Goal: Task Accomplishment & Management: Complete application form

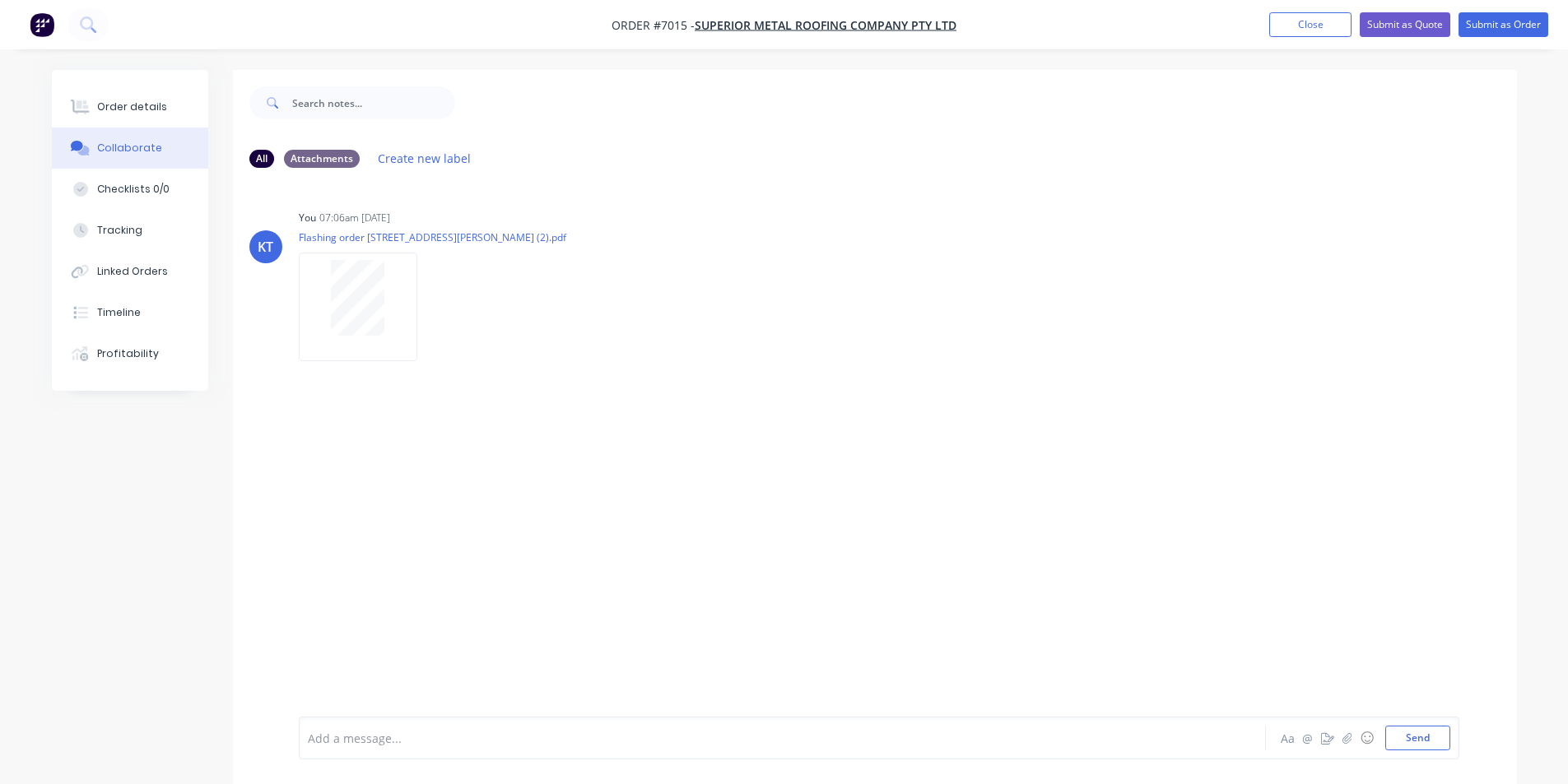
drag, startPoint x: 1316, startPoint y: 26, endPoint x: 1247, endPoint y: 28, distance: 69.0
click at [1316, 26] on button "Close" at bounding box center [1310, 25] width 83 height 25
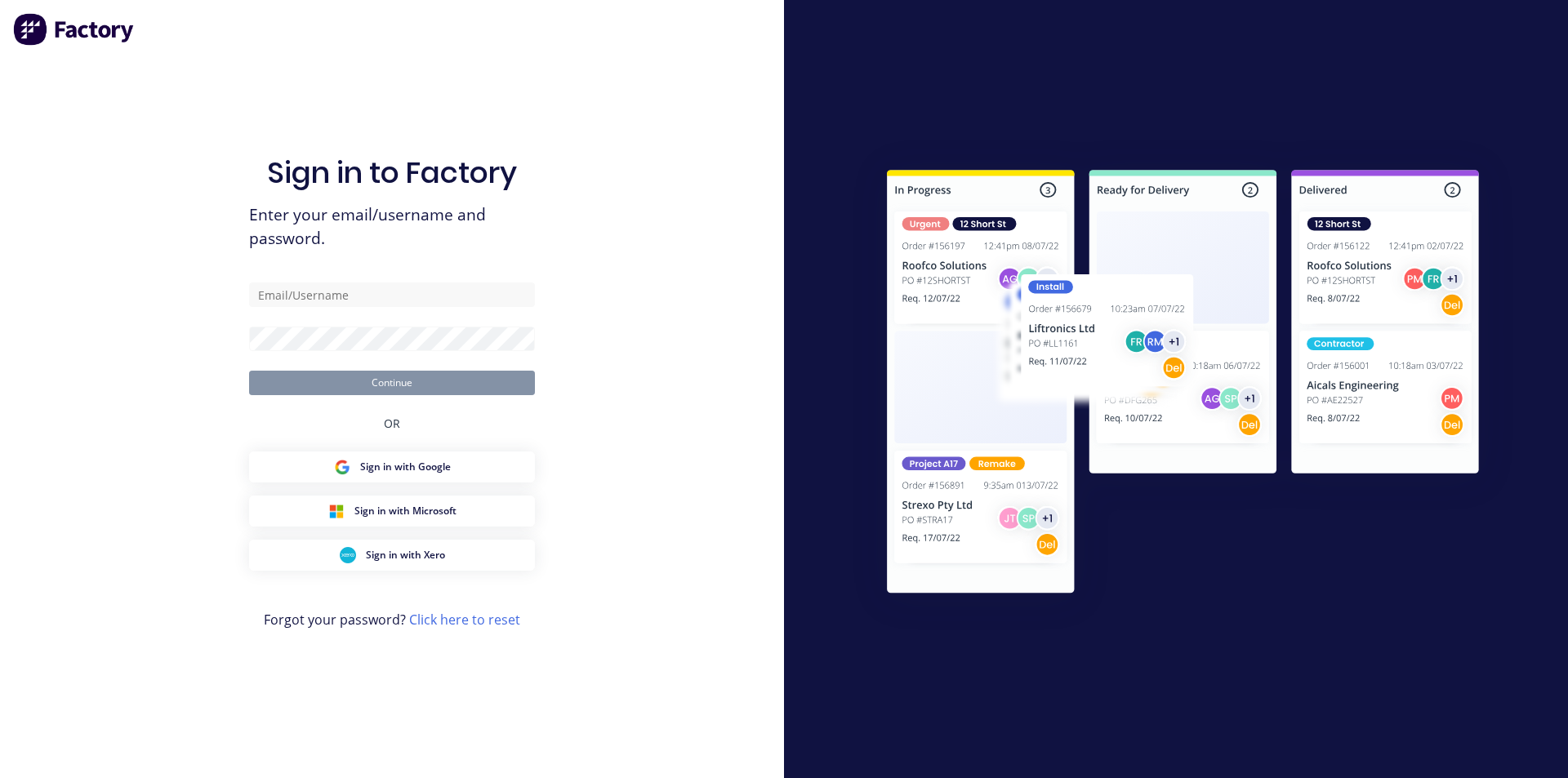
click at [790, 30] on div at bounding box center [1175, 389] width 784 height 778
type input "[PERSON_NAME][EMAIL_ADDRESS][DOMAIN_NAME]"
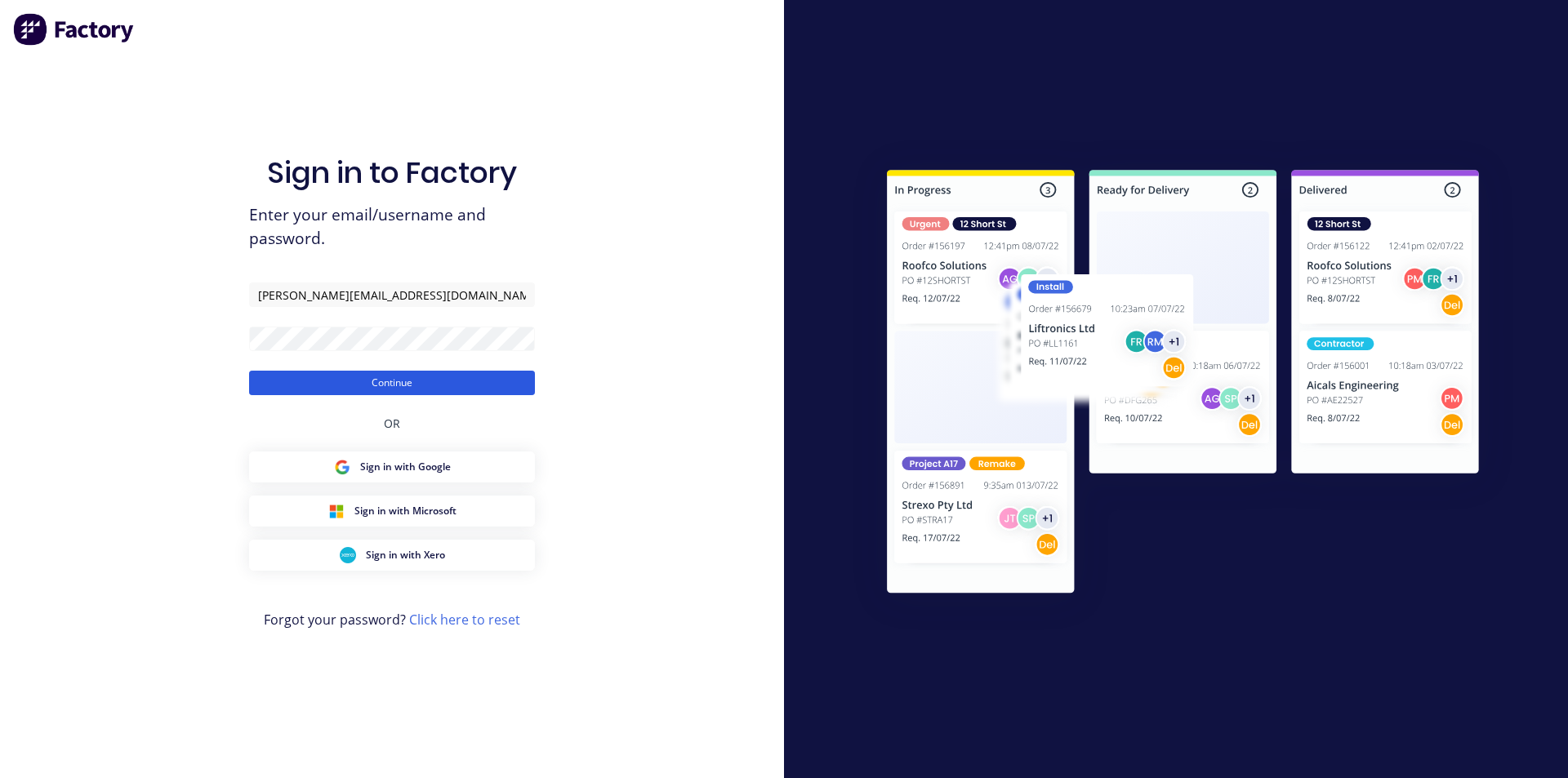
click at [439, 392] on button "Continue" at bounding box center [392, 383] width 286 height 25
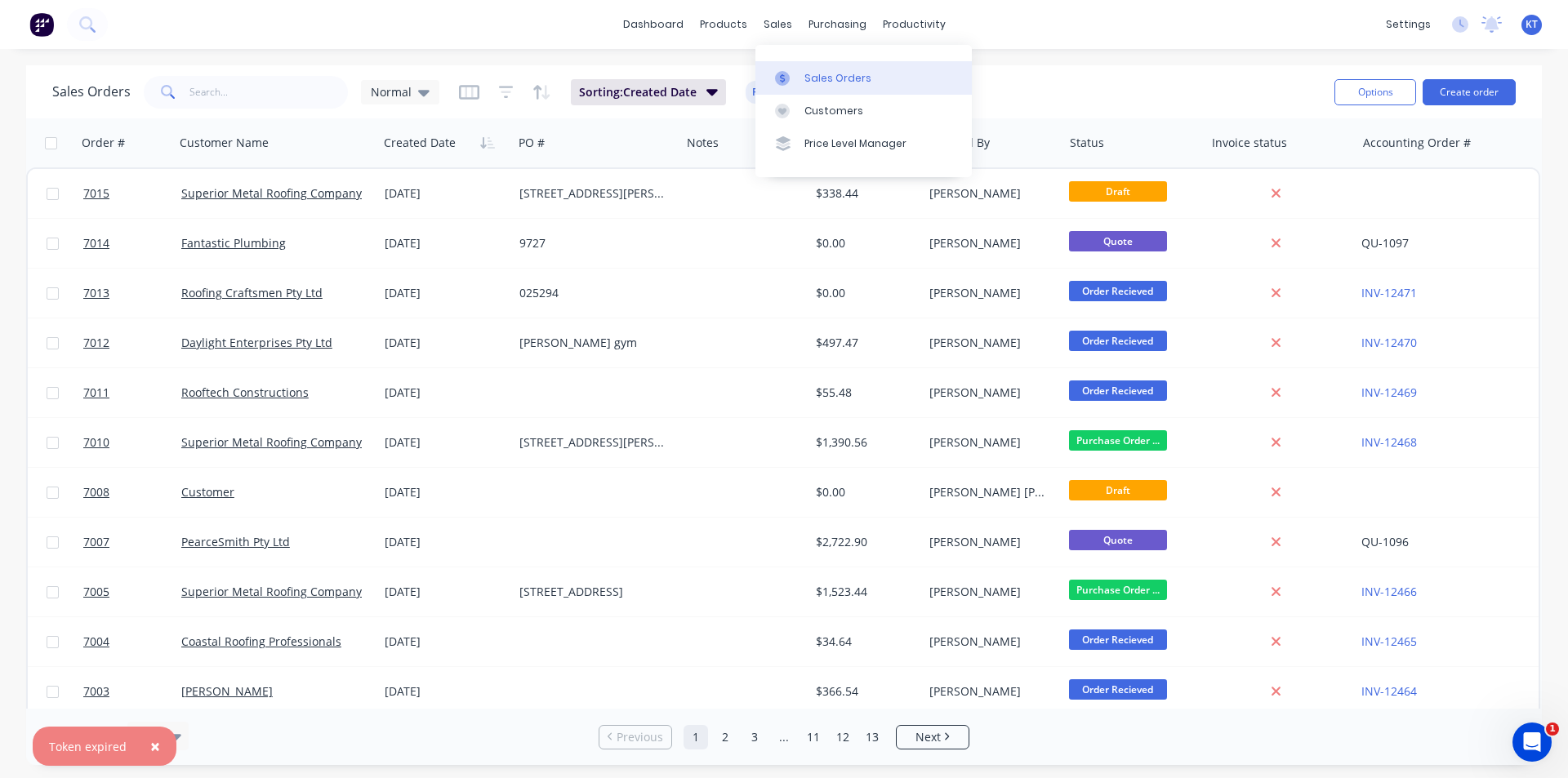
click at [812, 75] on div "Sales Orders" at bounding box center [837, 78] width 67 height 15
click at [253, 93] on input "text" at bounding box center [269, 92] width 160 height 33
click at [823, 83] on icon at bounding box center [825, 80] width 13 height 9
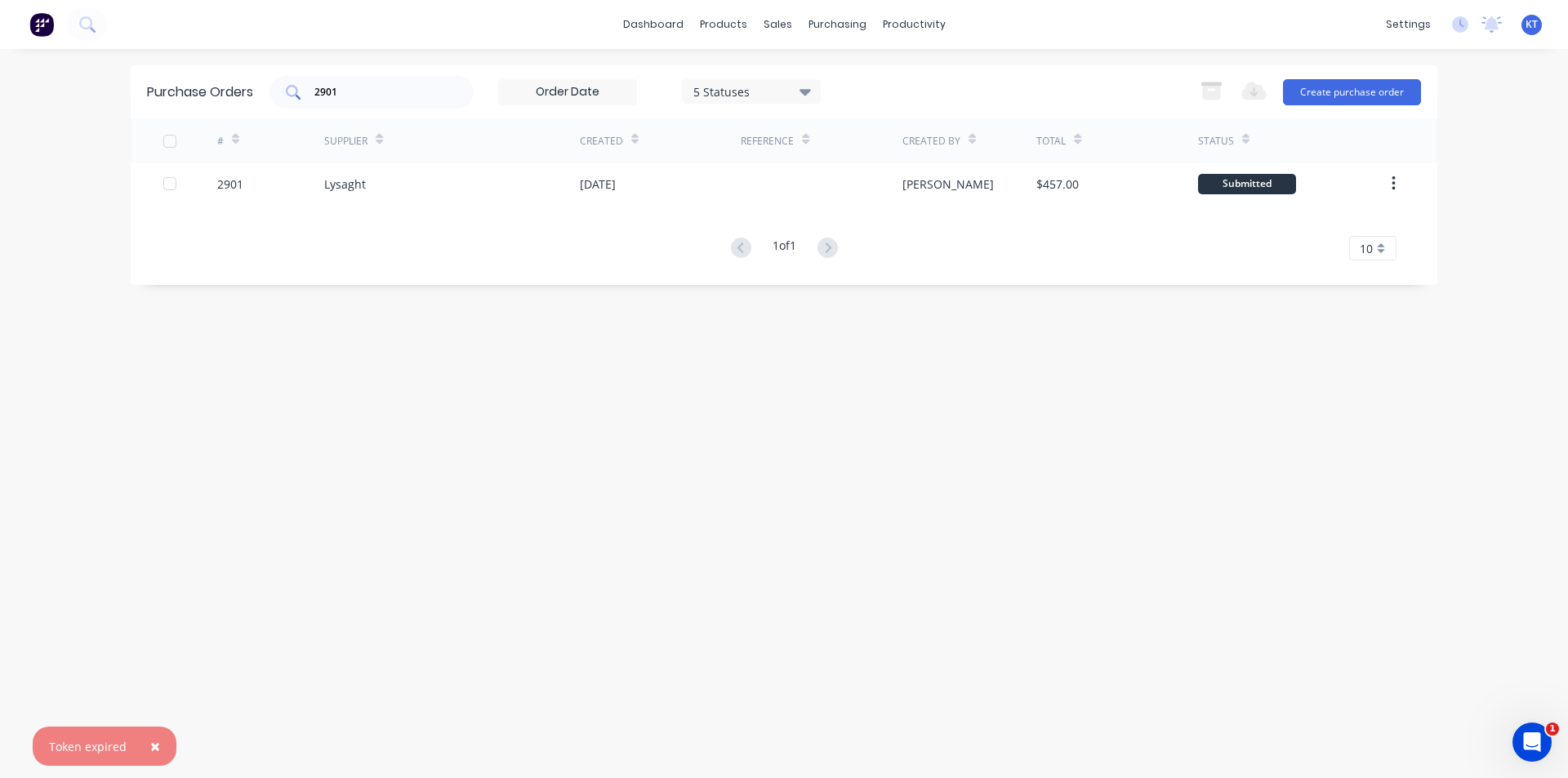
drag, startPoint x: 351, startPoint y: 79, endPoint x: 350, endPoint y: 92, distance: 13.0
click at [350, 92] on div "2901" at bounding box center [371, 92] width 204 height 33
type input "2900"
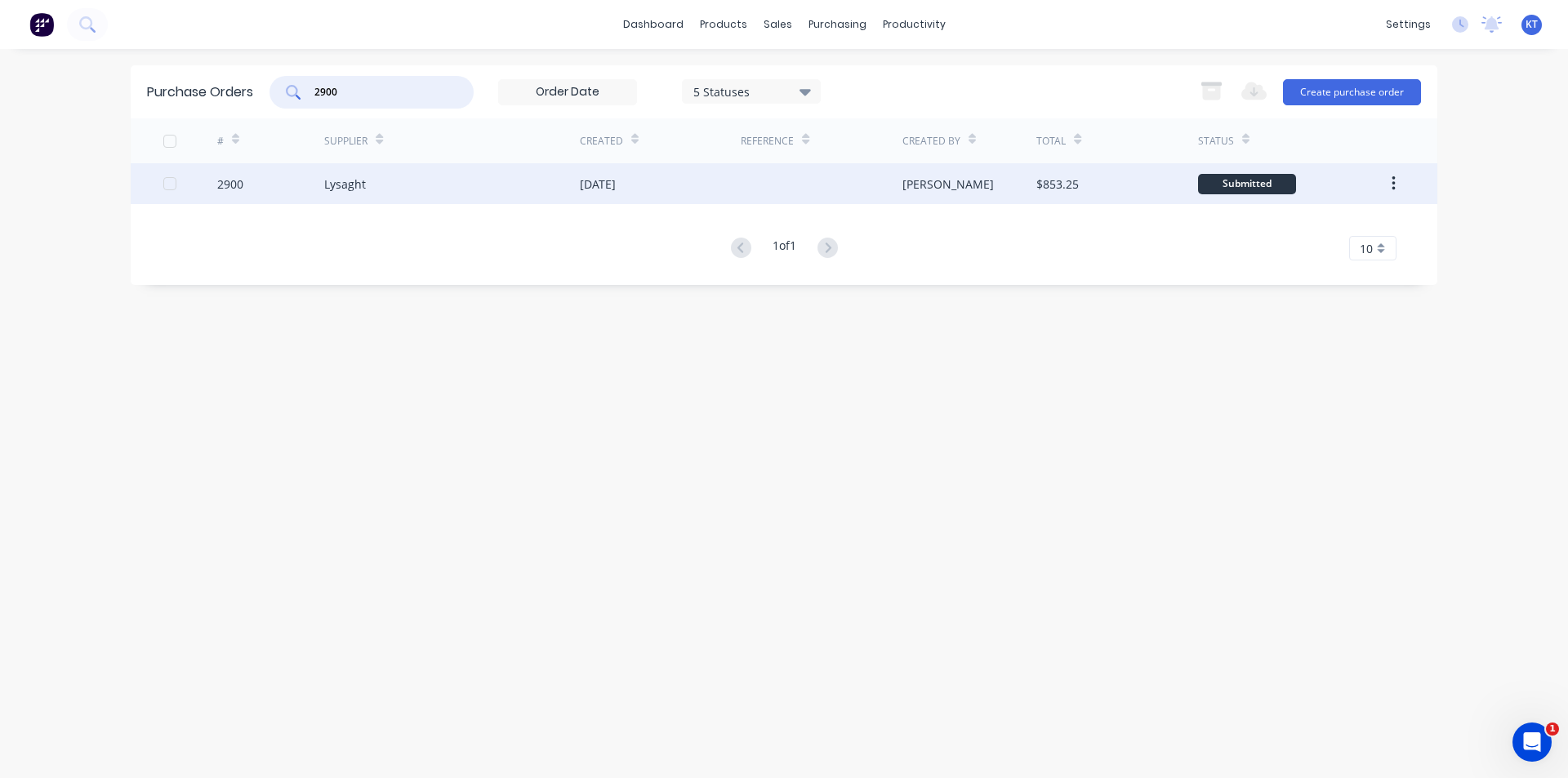
click at [659, 188] on div "[DATE]" at bounding box center [660, 183] width 160 height 41
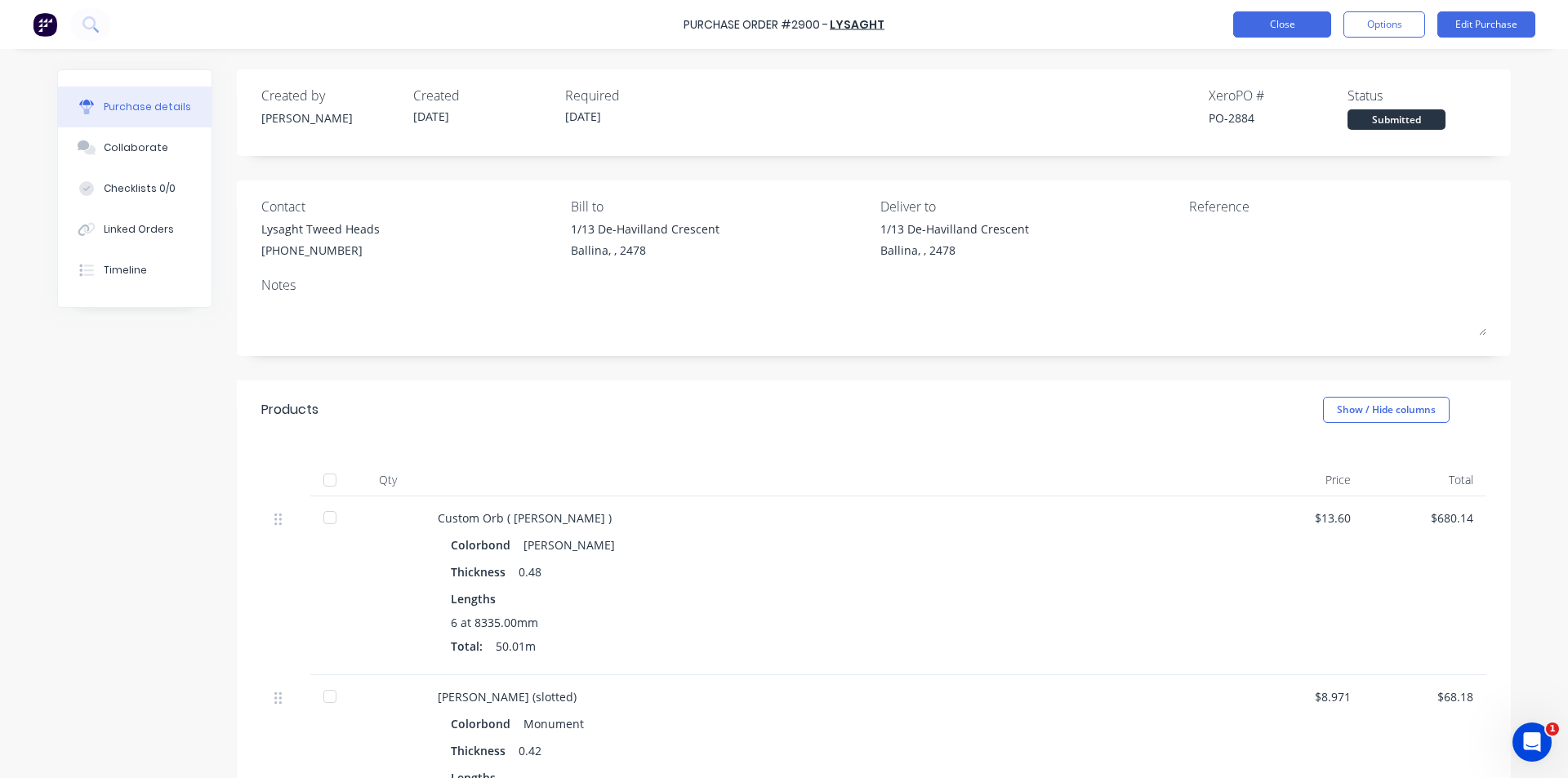
click at [1287, 25] on button "Close" at bounding box center [1282, 25] width 98 height 26
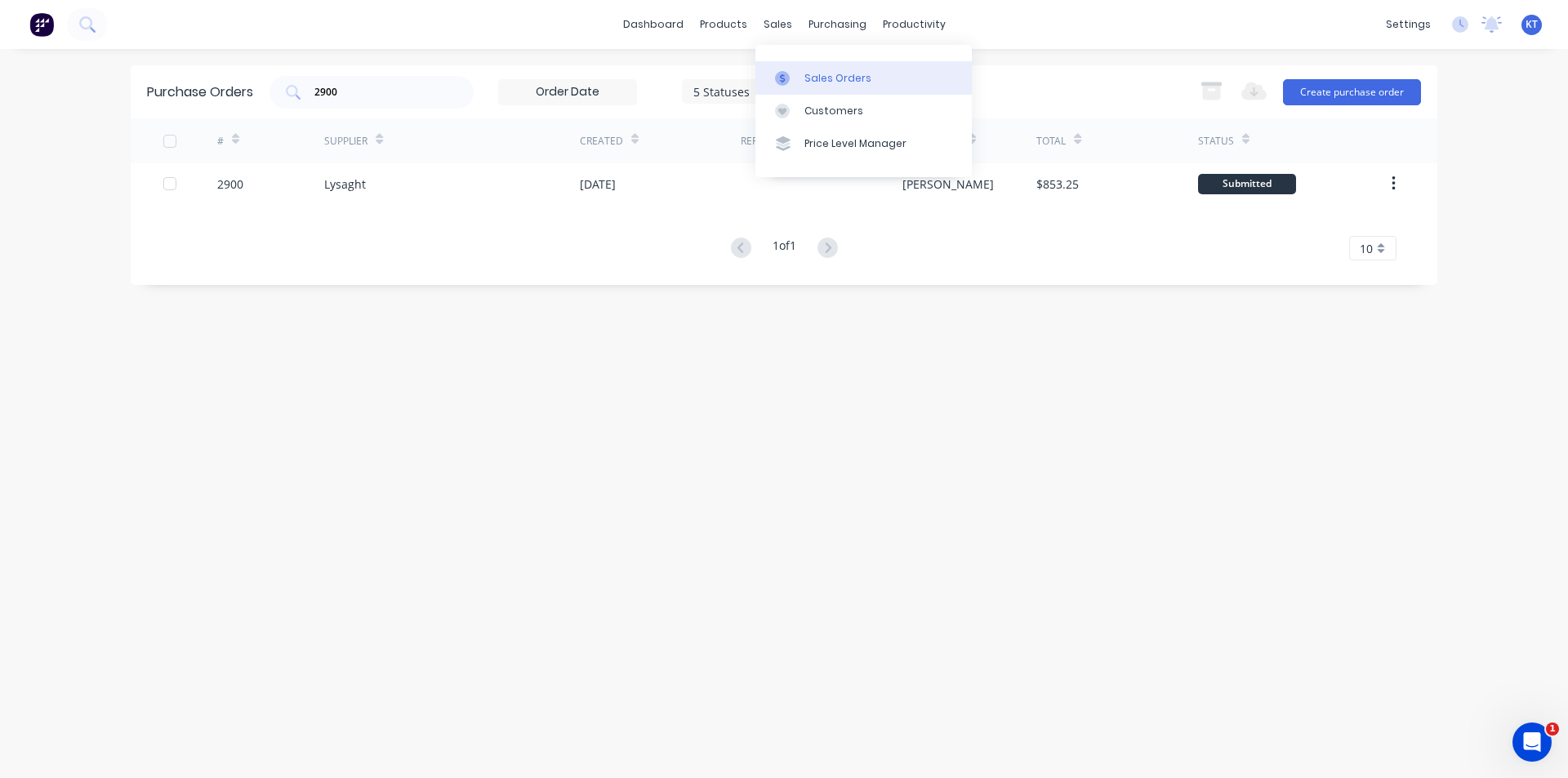
click at [827, 81] on div "Sales Orders" at bounding box center [837, 78] width 67 height 15
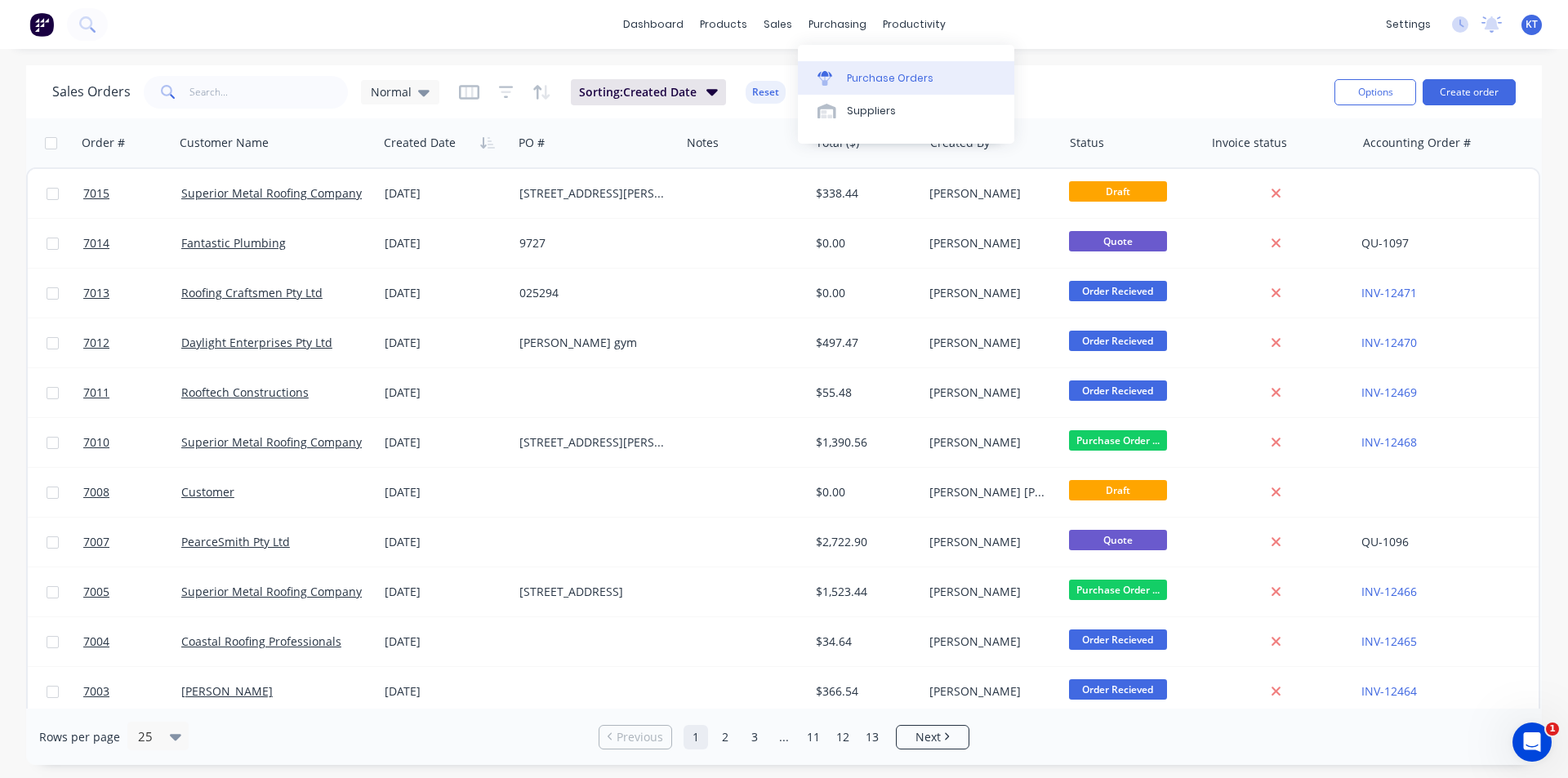
click at [833, 77] on div at bounding box center [830, 78] width 25 height 15
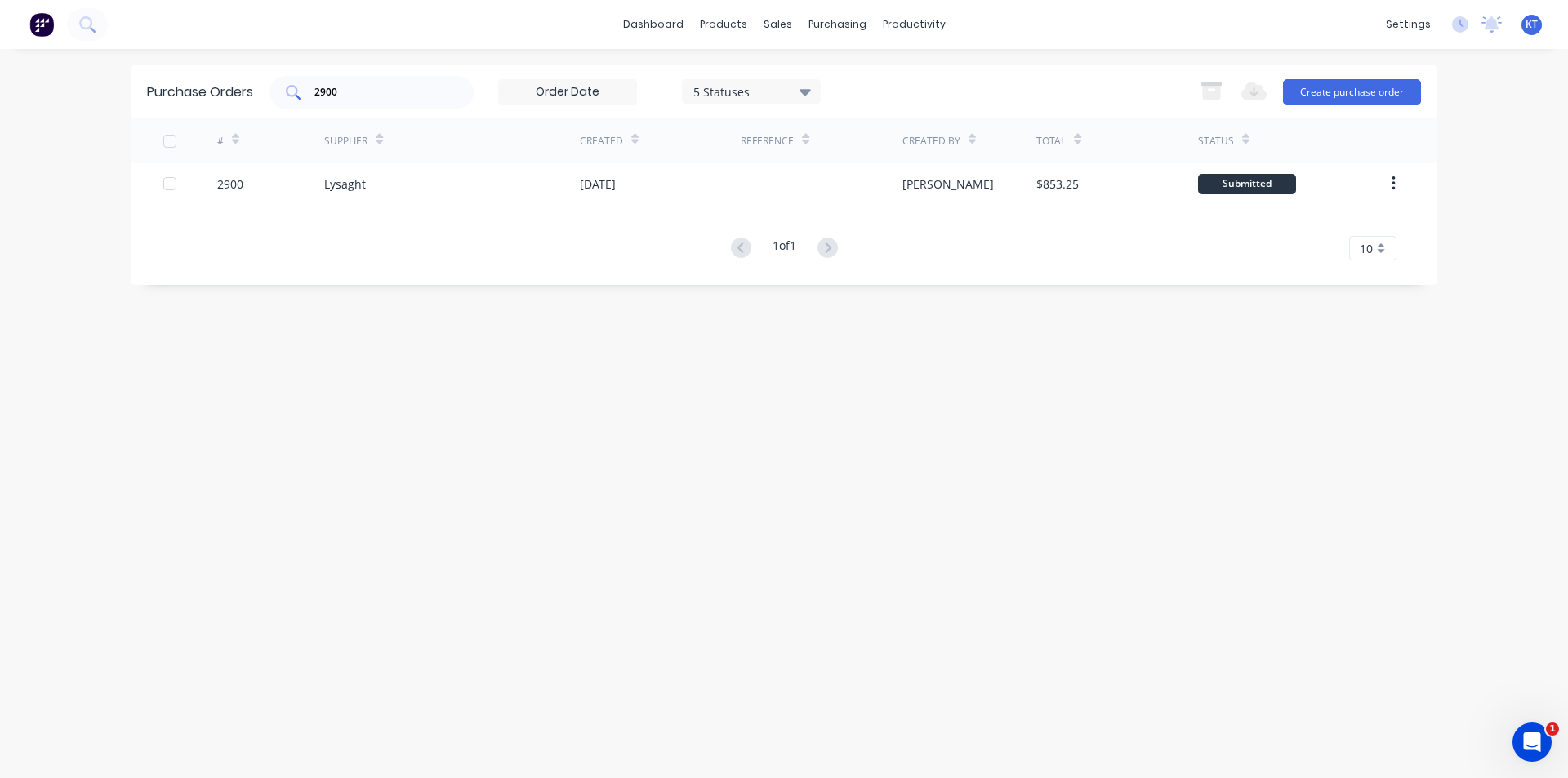
click at [448, 101] on div "2900" at bounding box center [371, 92] width 204 height 33
click at [447, 101] on div "2900" at bounding box center [371, 92] width 204 height 33
type input "2"
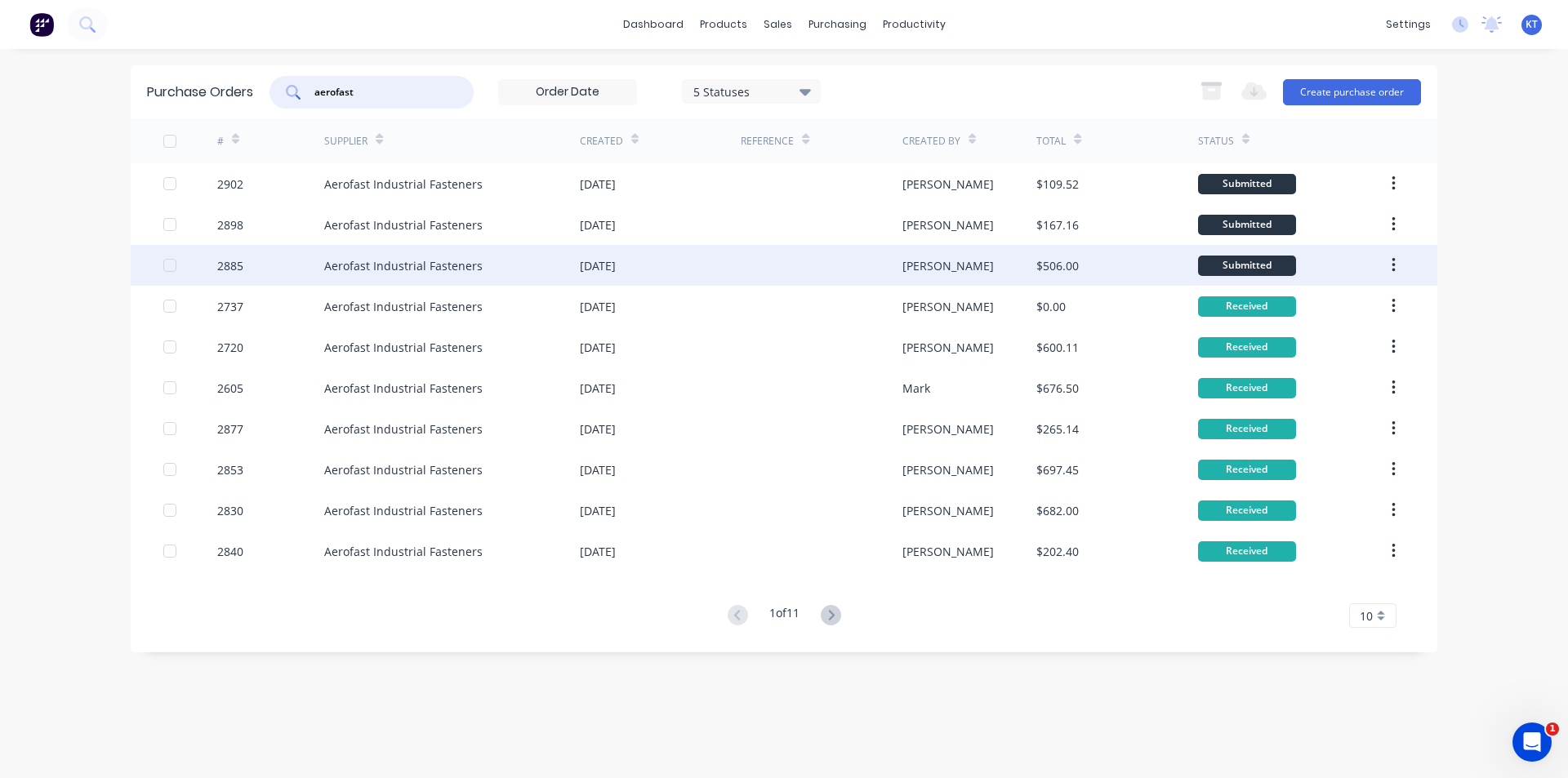
type input "aerofast"
click at [880, 249] on div at bounding box center [821, 265] width 160 height 41
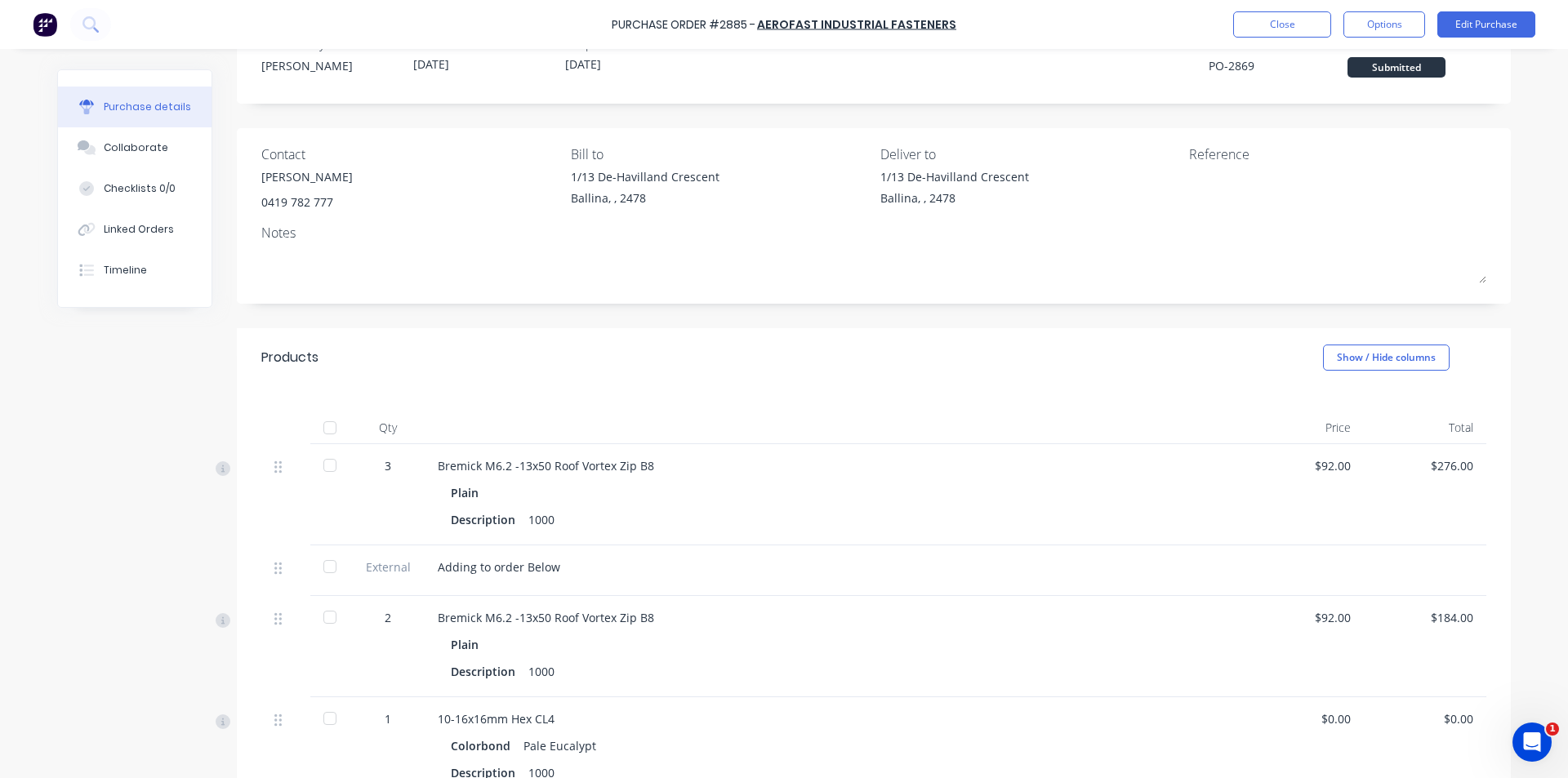
scroll to position [82, 0]
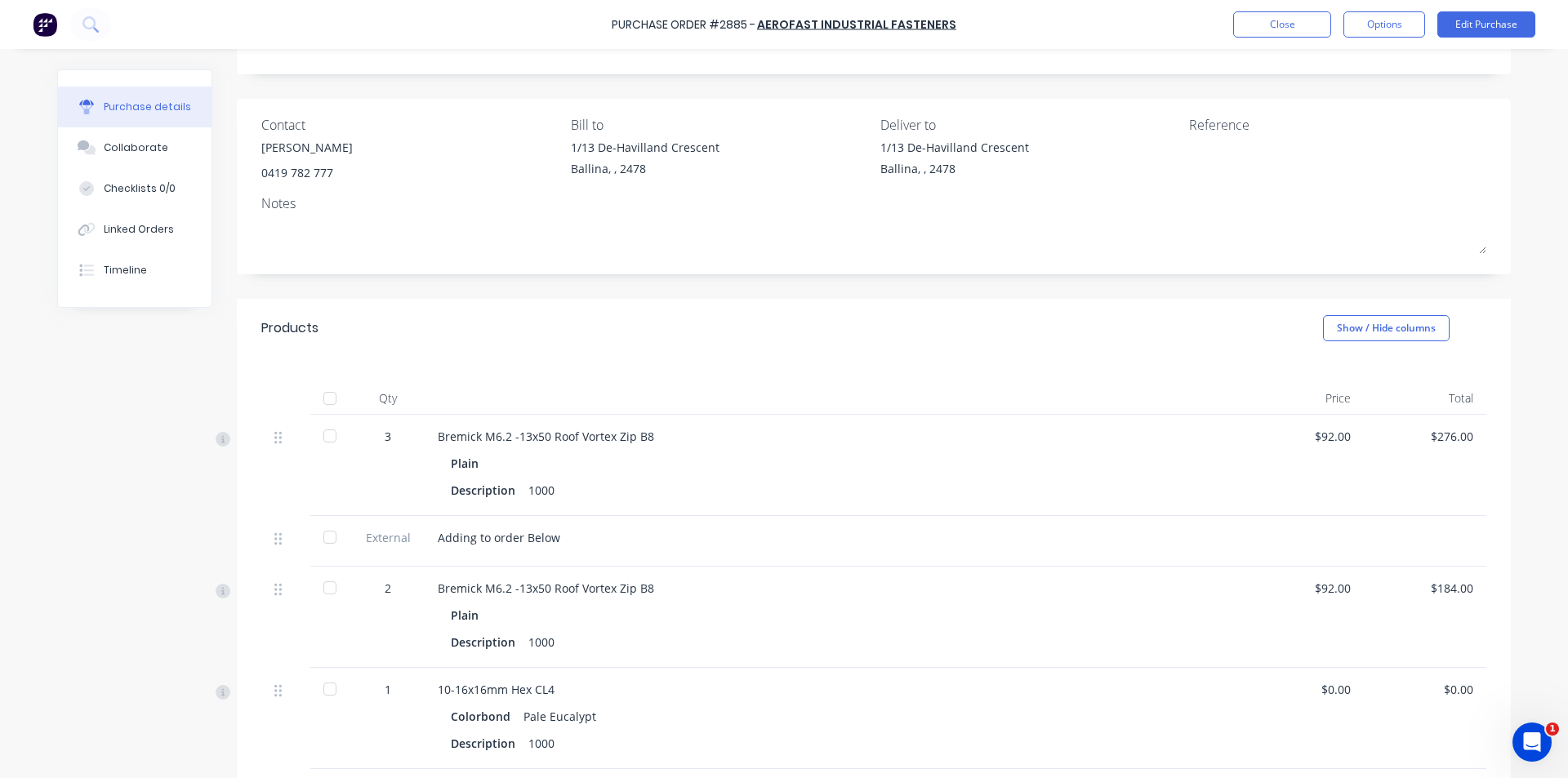
click at [325, 432] on div at bounding box center [329, 436] width 33 height 33
click at [319, 689] on div at bounding box center [329, 689] width 33 height 33
click at [317, 693] on div at bounding box center [329, 689] width 33 height 33
click at [1256, 27] on button "Close" at bounding box center [1282, 25] width 98 height 26
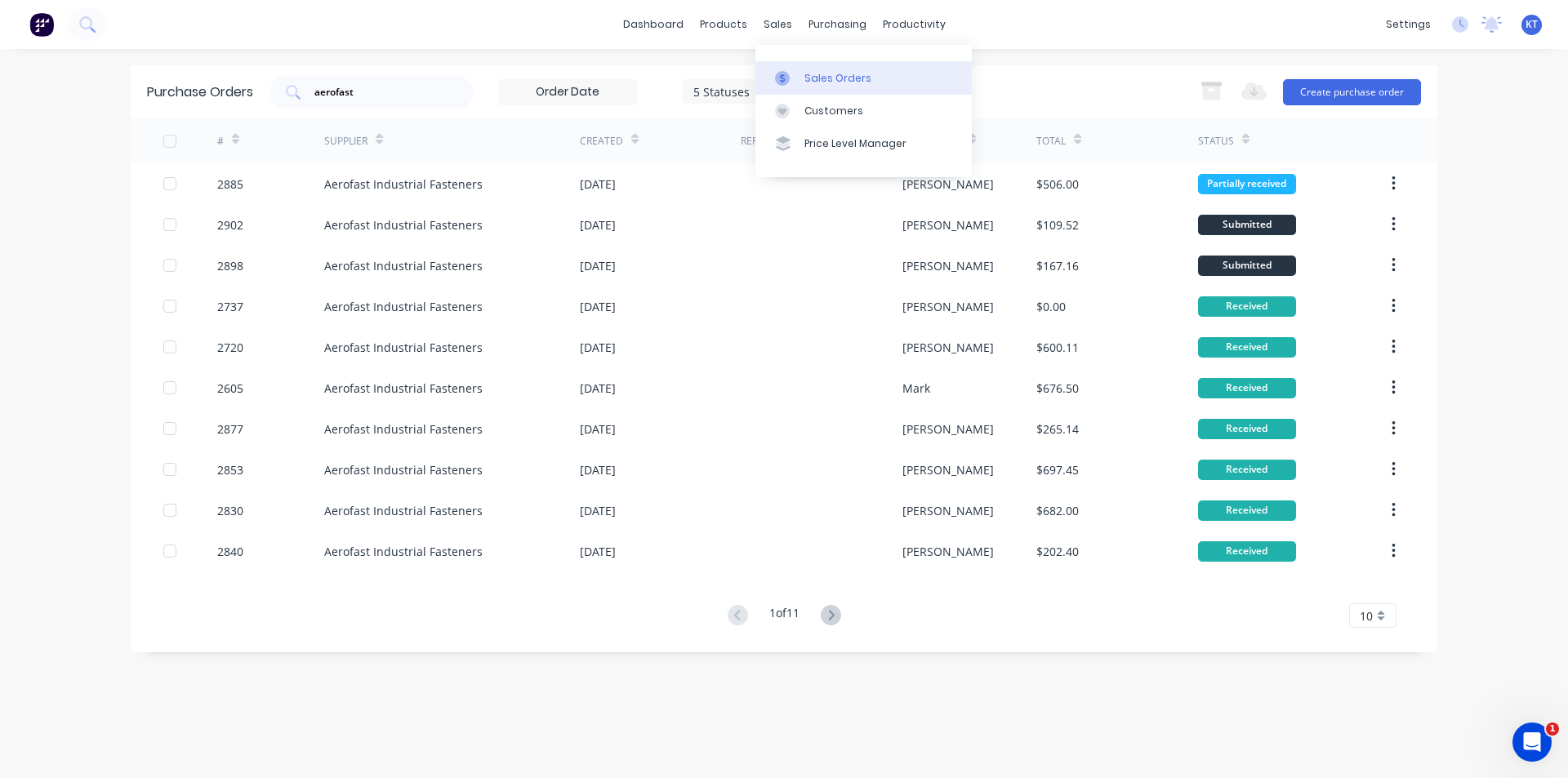
click at [835, 88] on link "Sales Orders" at bounding box center [863, 77] width 216 height 33
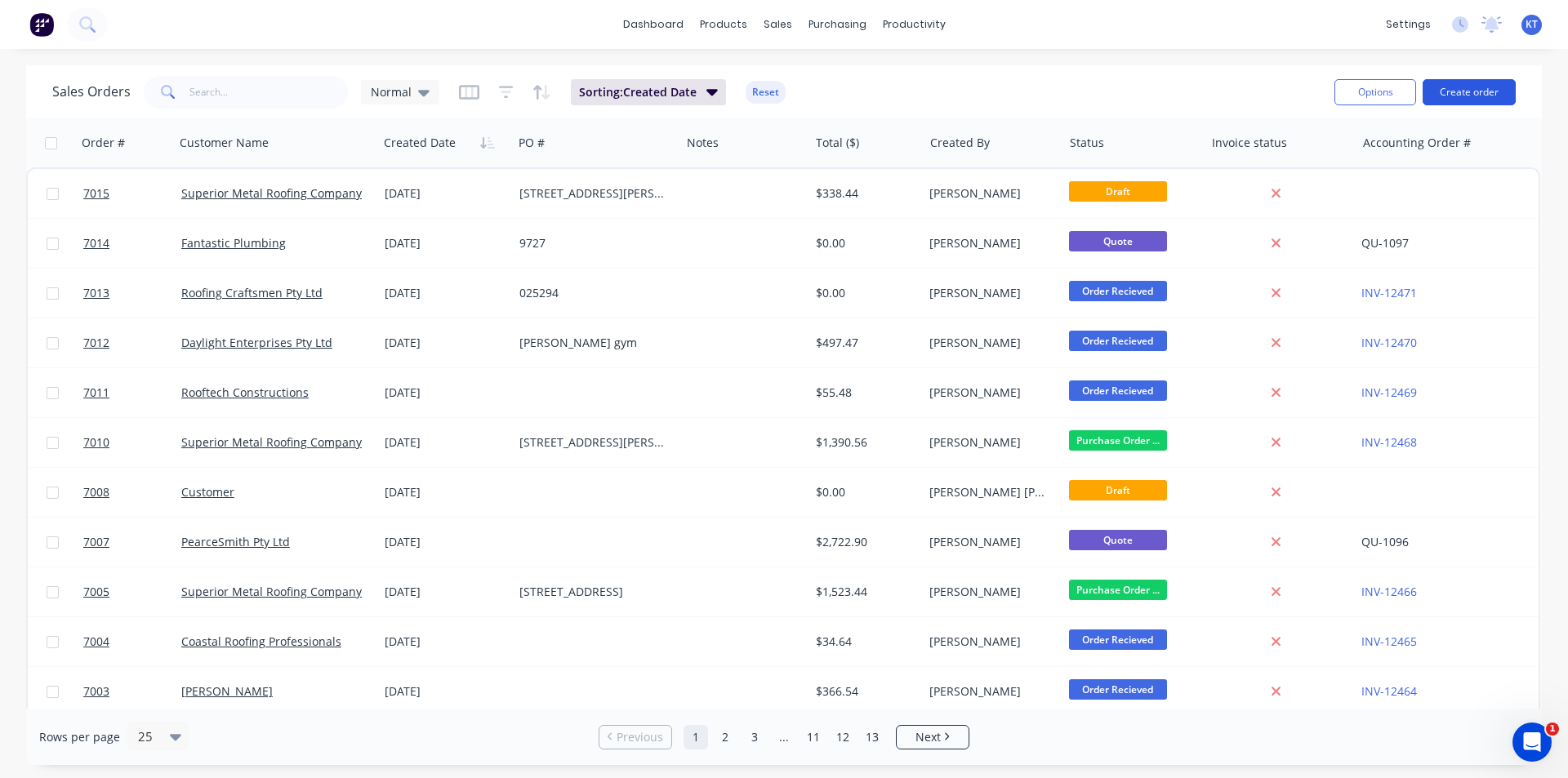
click at [1446, 93] on button "Create order" at bounding box center [1469, 93] width 93 height 26
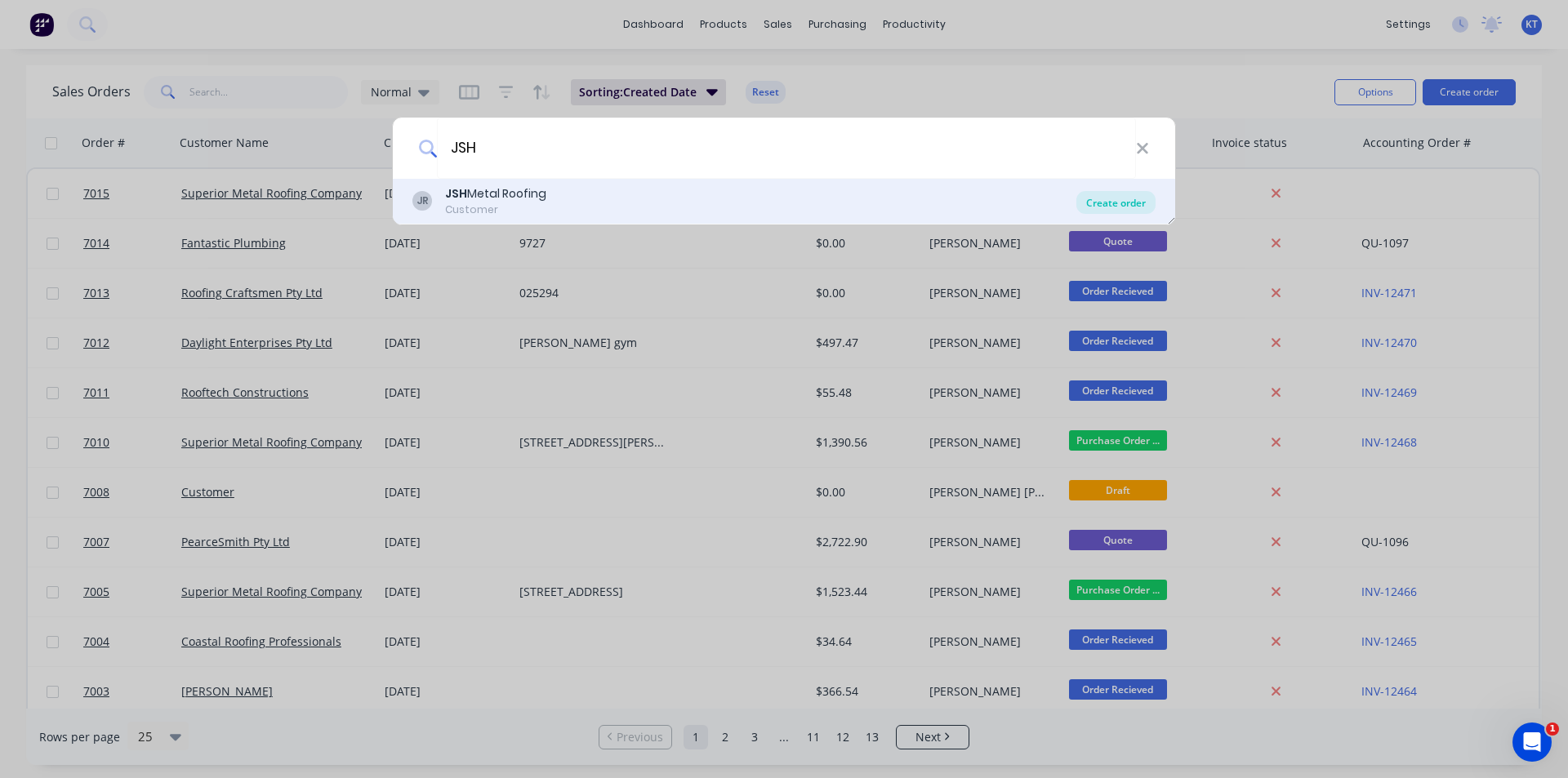
type input "JSH"
click at [1100, 202] on div "Create order" at bounding box center [1116, 202] width 79 height 23
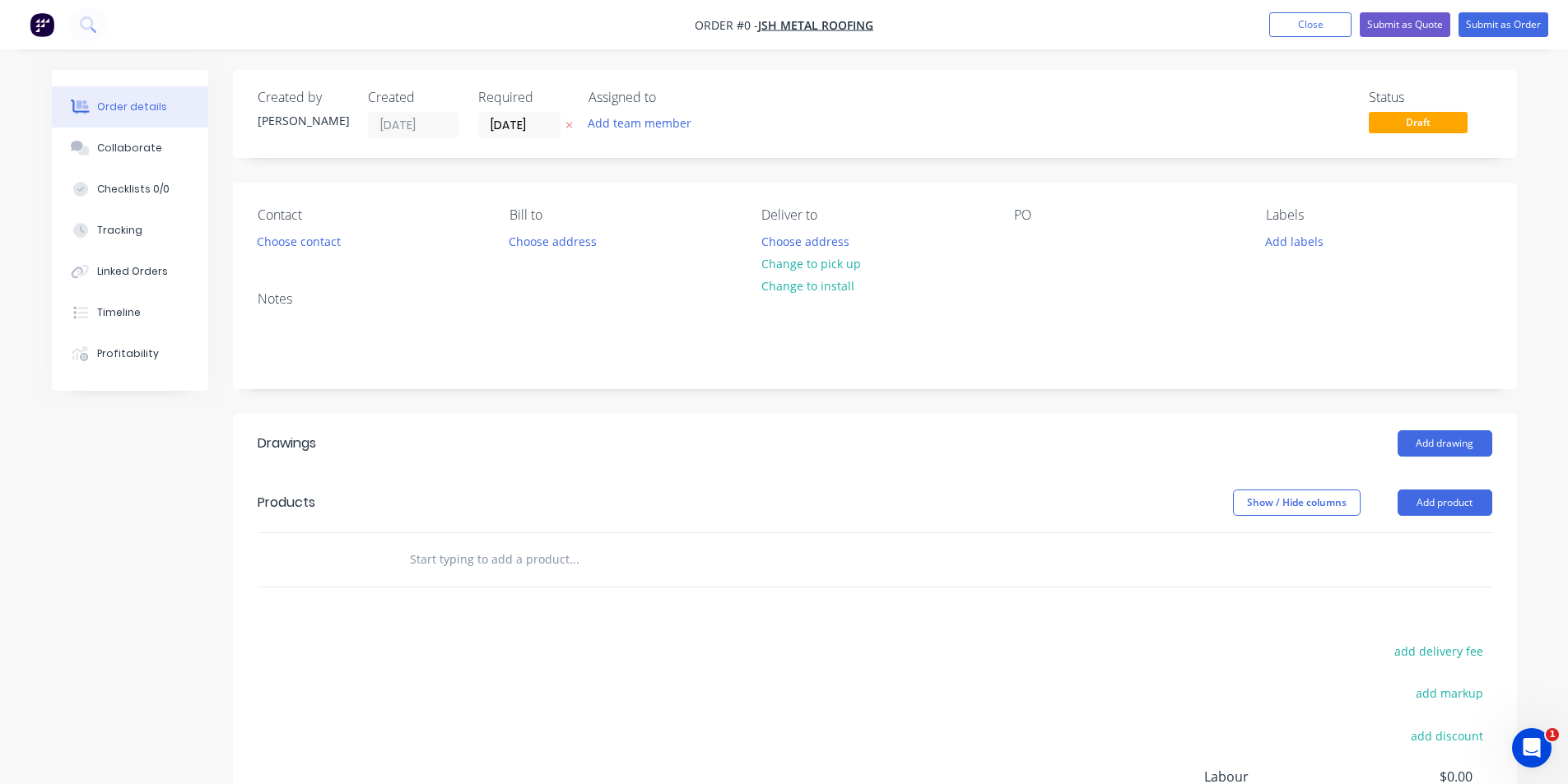
click at [1282, 10] on nav "Order #0 - JSH Metal Roofing Add product Close Submit as Quote Submit as Order" at bounding box center [784, 25] width 1568 height 49
click at [1282, 26] on button "Close" at bounding box center [1310, 25] width 83 height 25
